Goal: Book appointment/travel/reservation

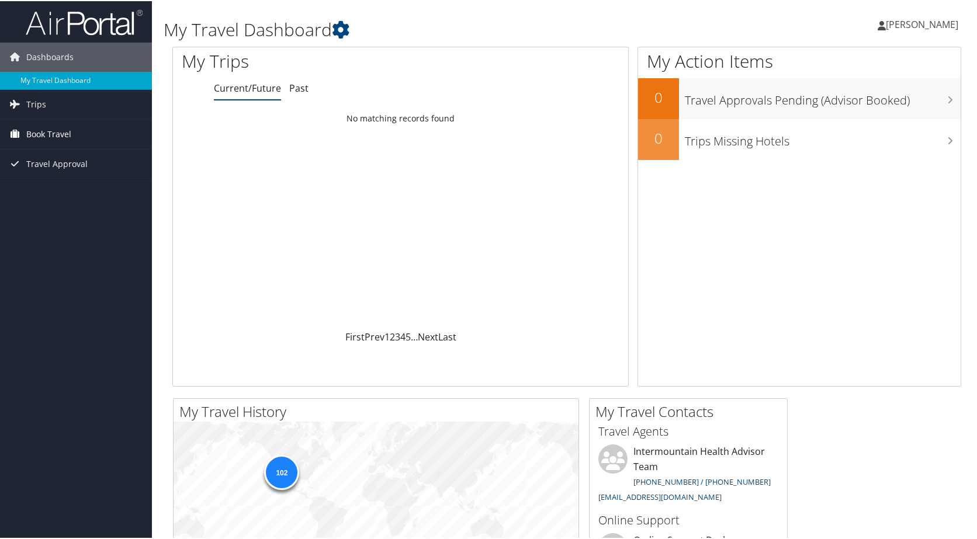
click at [67, 131] on span "Book Travel" at bounding box center [48, 133] width 45 height 29
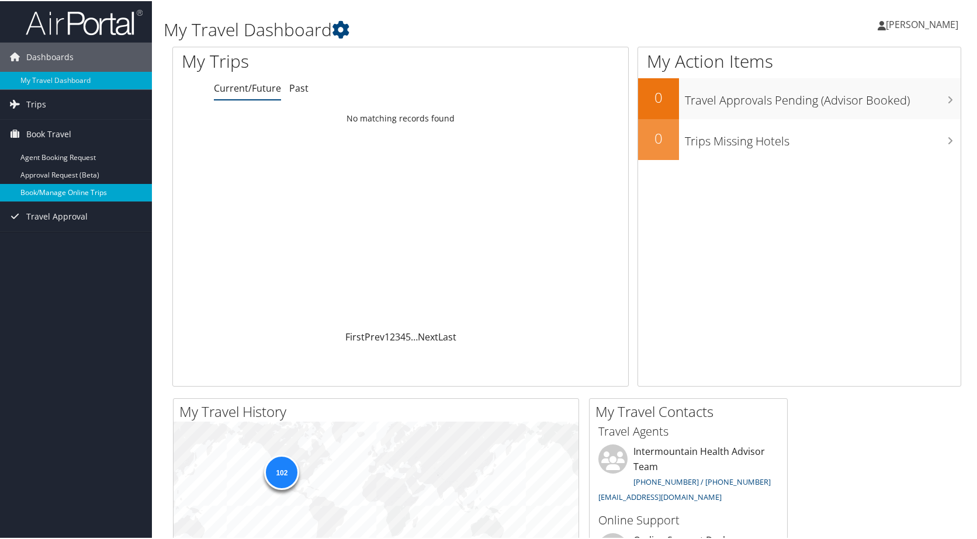
click at [69, 190] on link "Book/Manage Online Trips" at bounding box center [76, 192] width 152 height 18
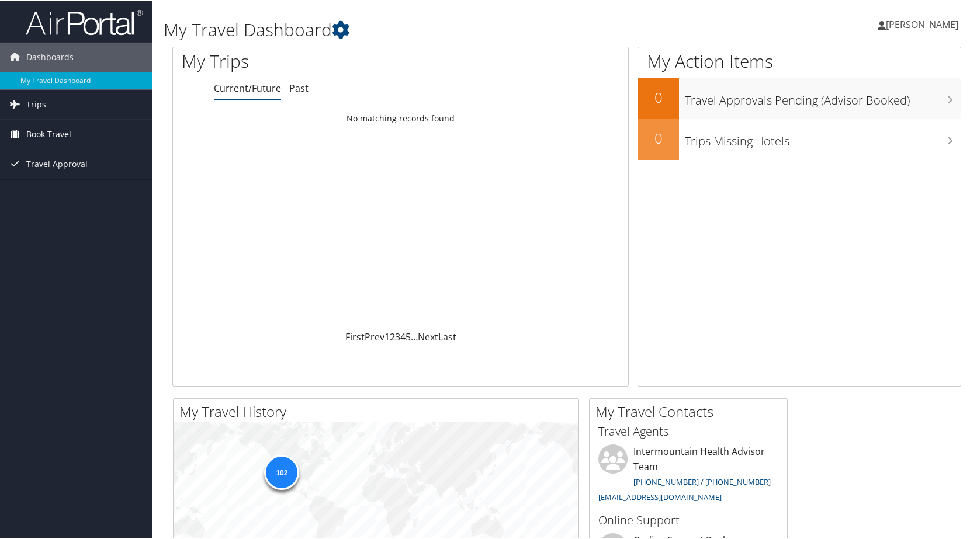
click at [60, 129] on span "Book Travel" at bounding box center [48, 133] width 45 height 29
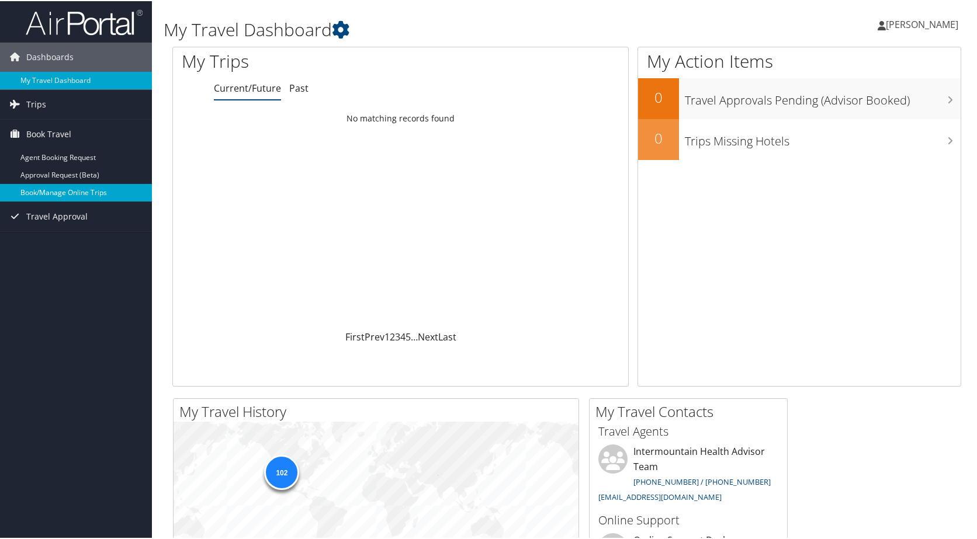
click at [67, 189] on link "Book/Manage Online Trips" at bounding box center [76, 192] width 152 height 18
